Goal: Navigation & Orientation: Find specific page/section

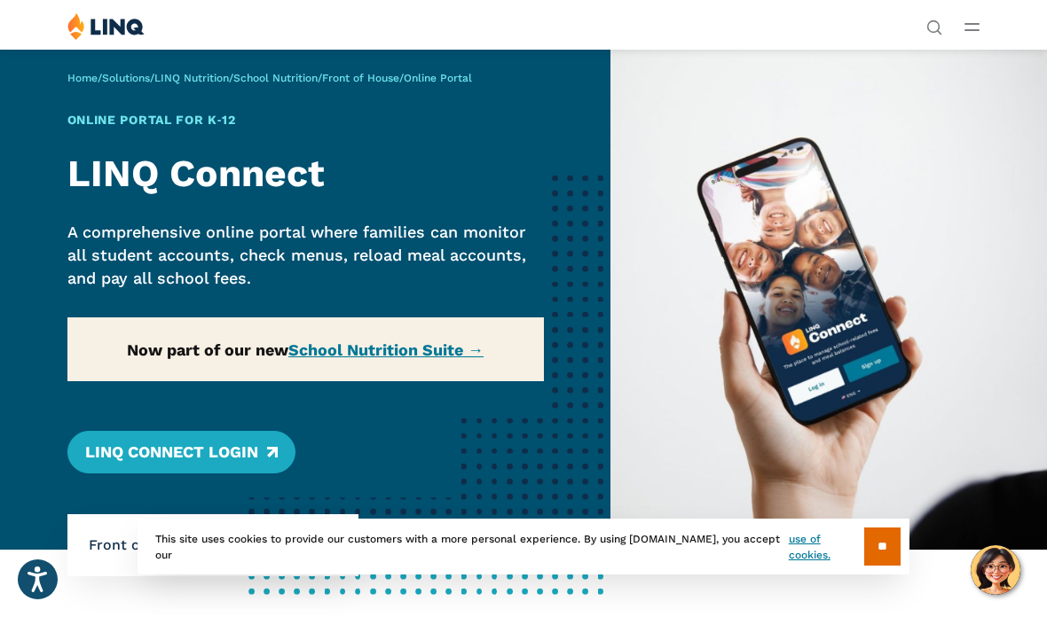
click at [368, 342] on div "Home / Solutions / LINQ Nutrition / School Nutrition / Front of House / Online …" at bounding box center [305, 299] width 610 height 501
click at [379, 345] on div "Home / Solutions / LINQ Nutrition / School Nutrition / Front of House / Online …" at bounding box center [305, 299] width 610 height 501
click at [351, 343] on div "Home / Solutions / LINQ Nutrition / School Nutrition / Front of House / Online …" at bounding box center [305, 299] width 610 height 501
click at [245, 431] on div "Home / Solutions / LINQ Nutrition / School Nutrition / Front of House / Online …" at bounding box center [305, 299] width 610 height 501
click at [257, 450] on div "Home / Solutions / LINQ Nutrition / School Nutrition / Front of House / Online …" at bounding box center [305, 299] width 610 height 501
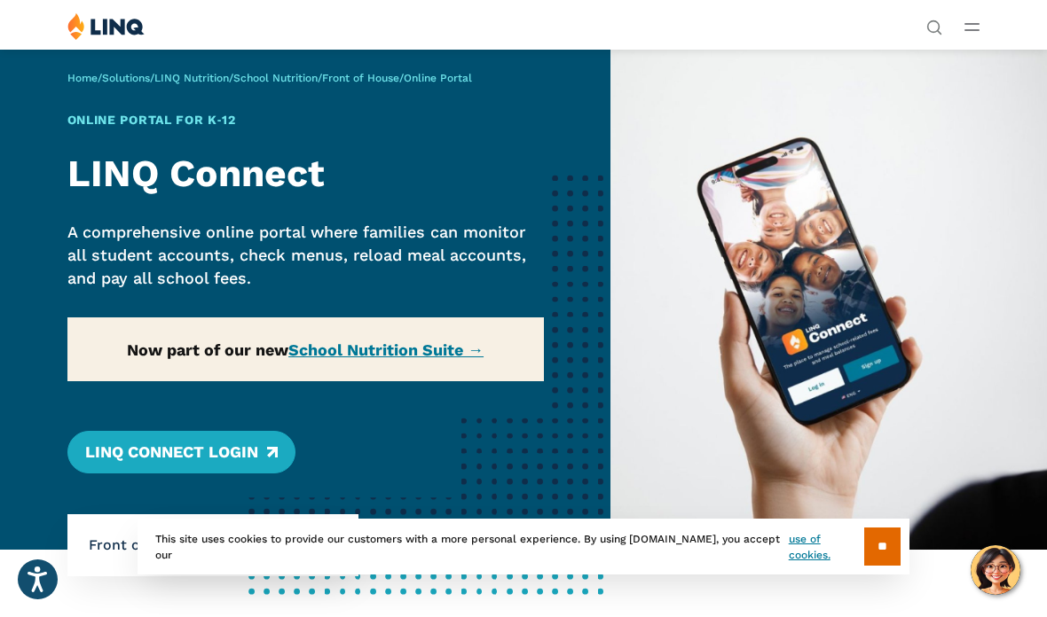
click at [882, 545] on input "**" at bounding box center [882, 547] width 36 height 38
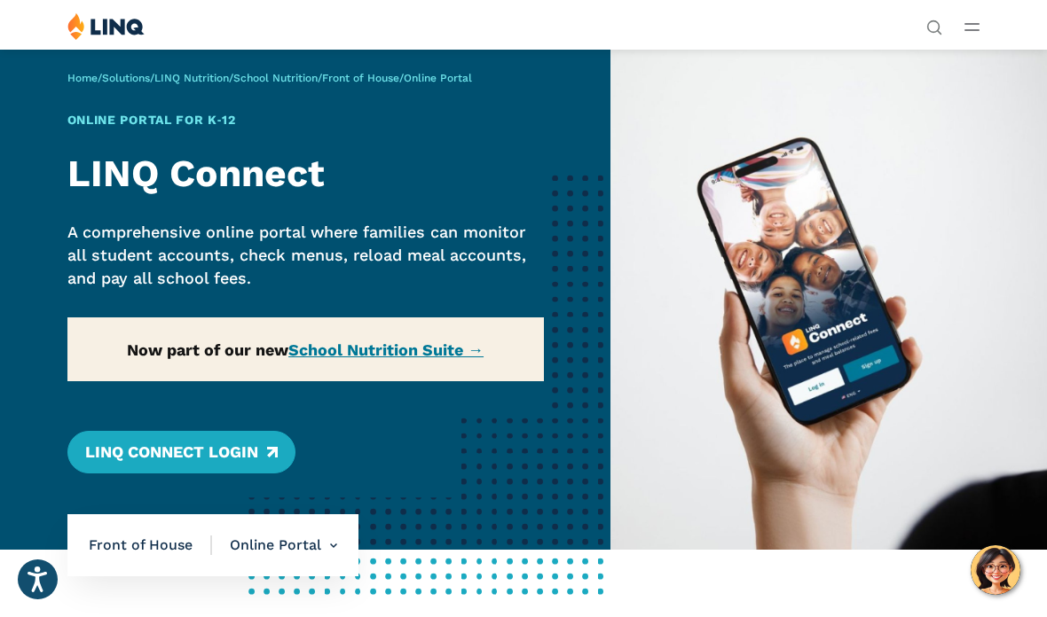
click at [172, 458] on link "LINQ Connect Login" at bounding box center [181, 452] width 228 height 43
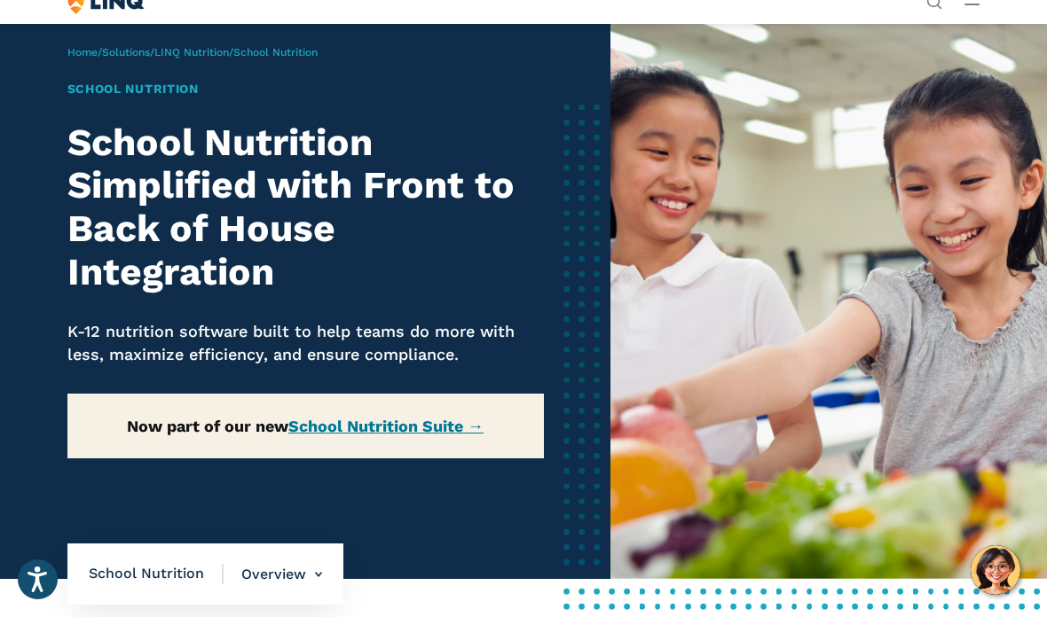
scroll to position [27, 0]
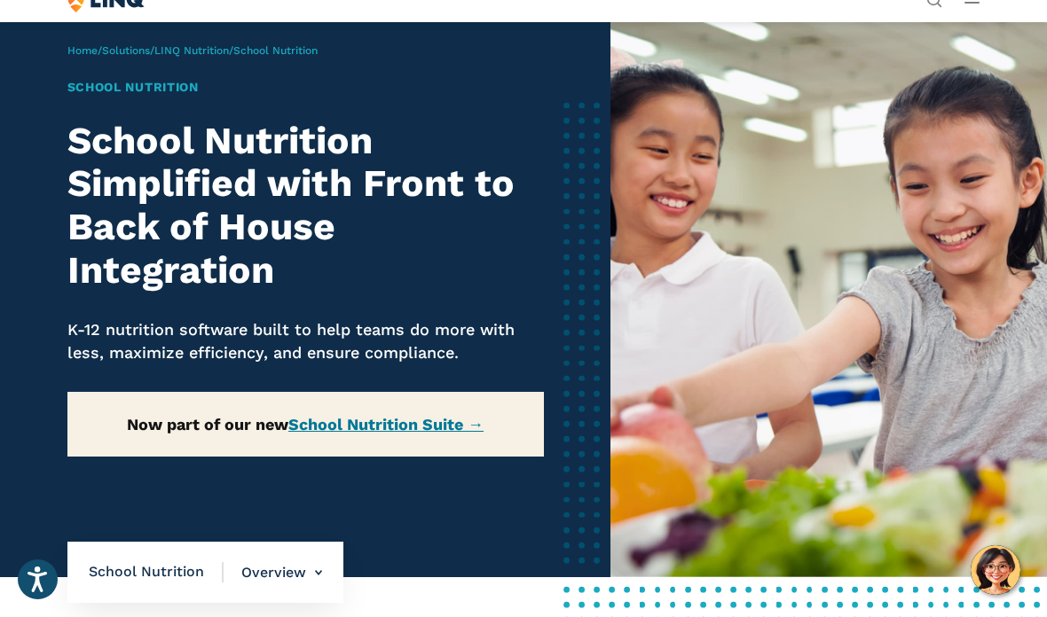
click at [436, 421] on link "School Nutrition Suite →" at bounding box center [385, 424] width 195 height 19
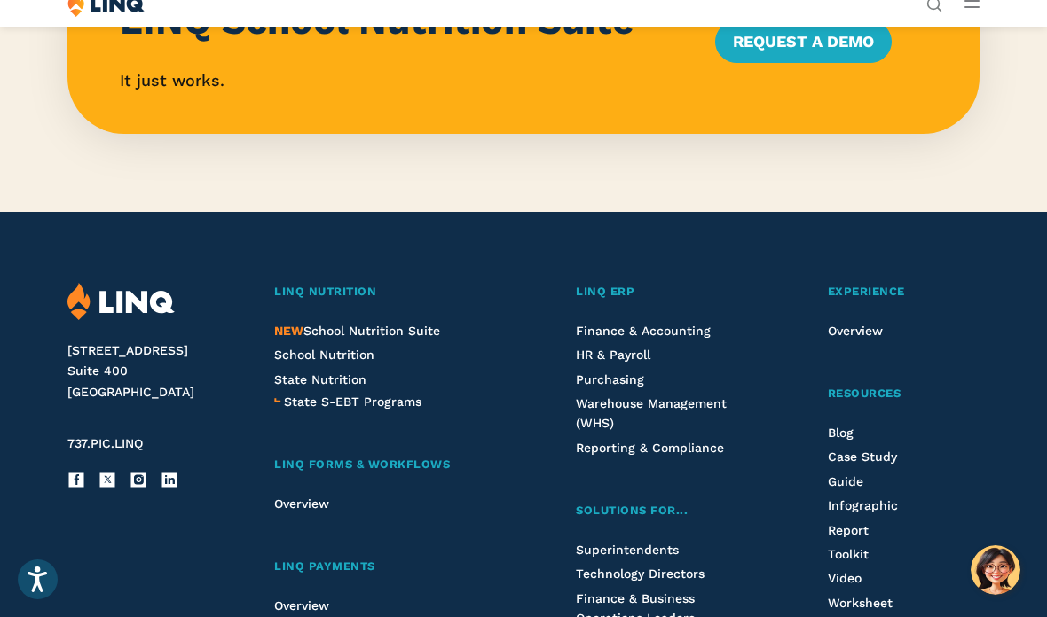
scroll to position [1754, 0]
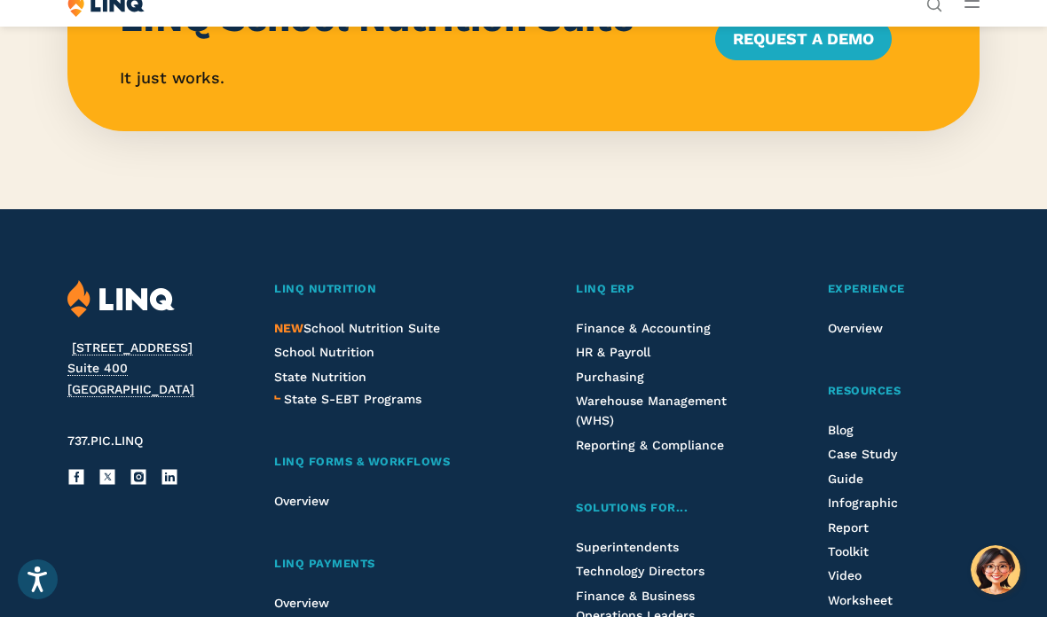
click at [346, 282] on span "LINQ Nutrition" at bounding box center [325, 288] width 102 height 13
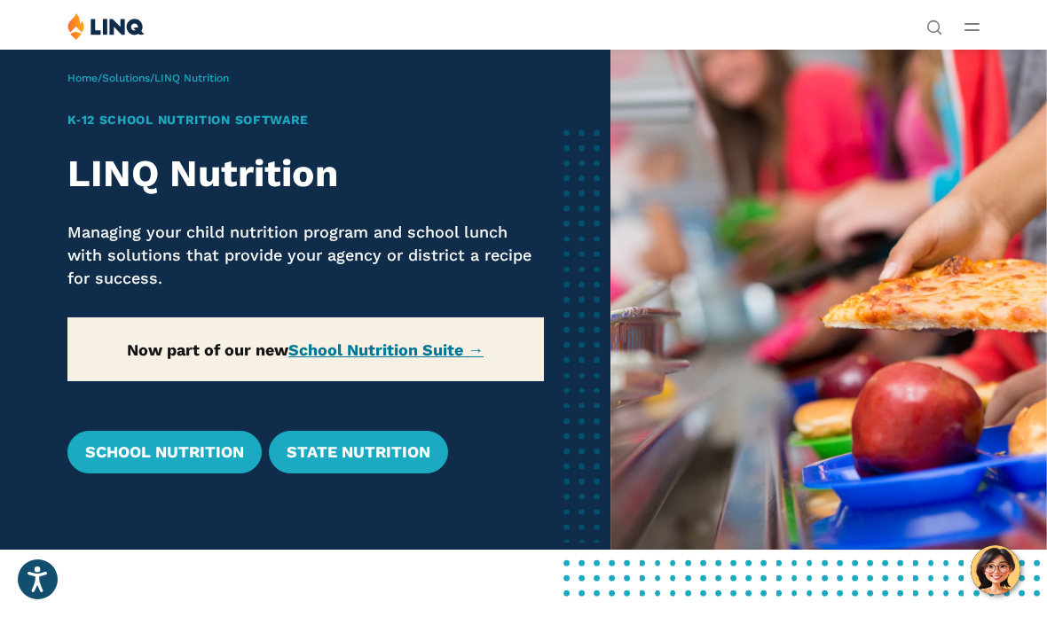
click at [197, 448] on link "School Nutrition" at bounding box center [164, 452] width 194 height 43
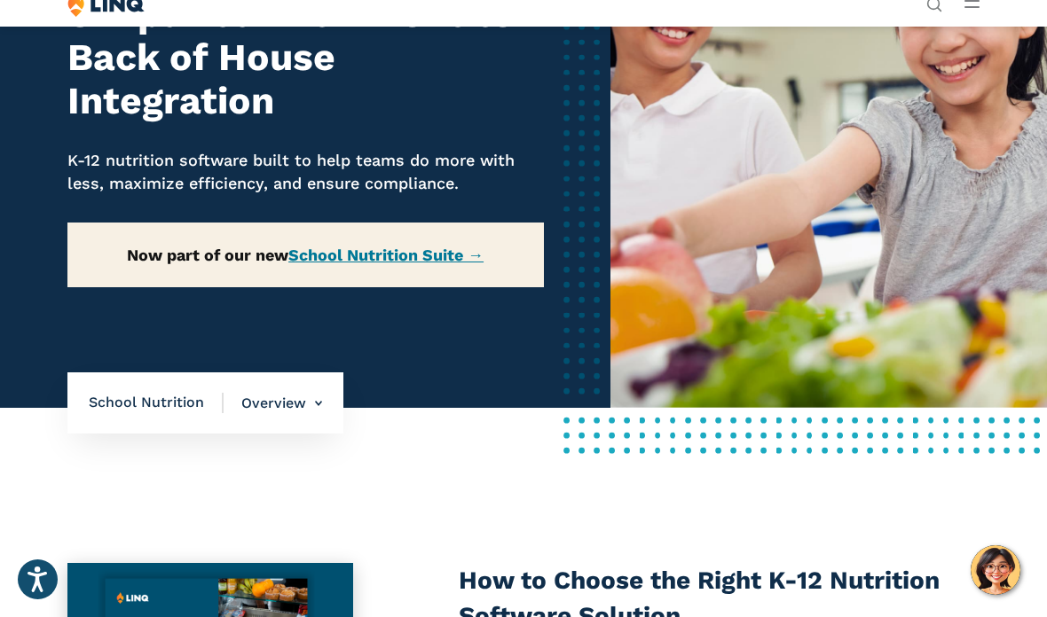
scroll to position [199, 0]
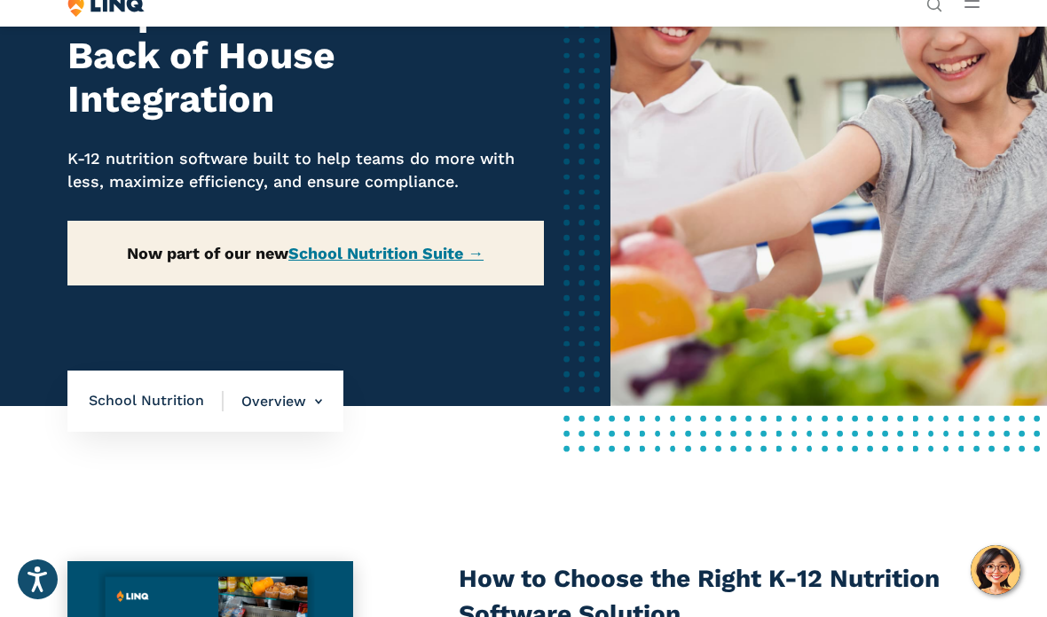
click at [504, 350] on div "Home / Solutions / LINQ Nutrition / School Nutrition School Nutrition School Nu…" at bounding box center [305, 128] width 610 height 556
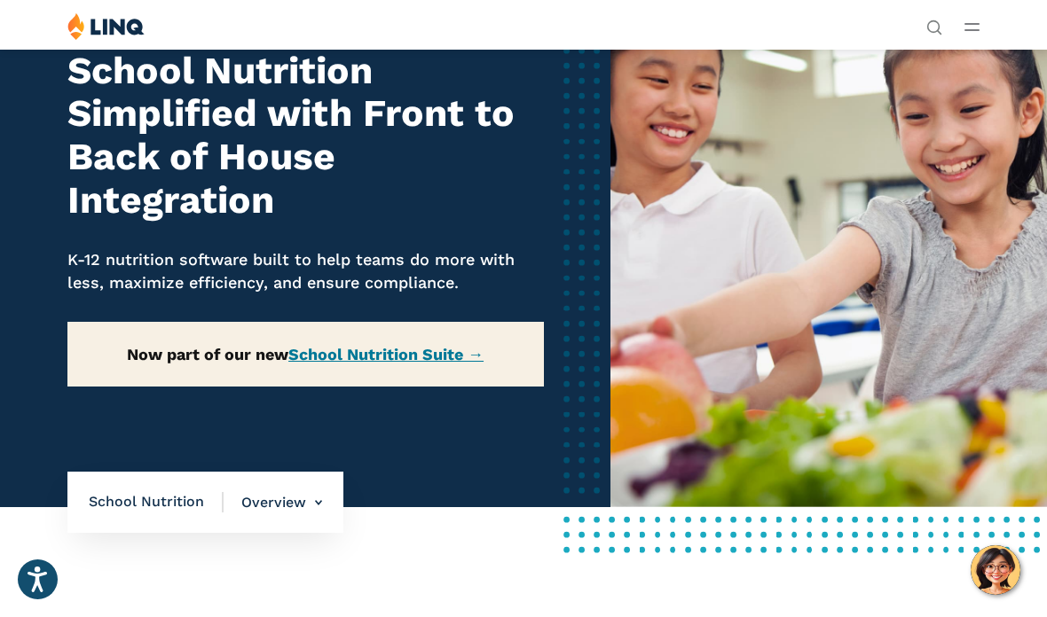
scroll to position [0, 0]
